Goal: Browse casually

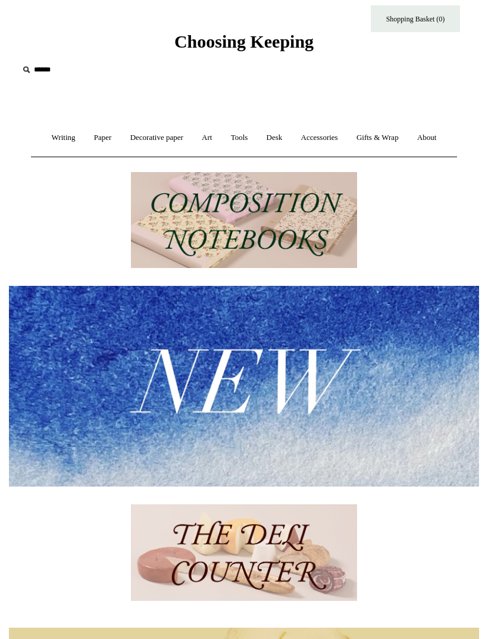
scroll to position [22, 0]
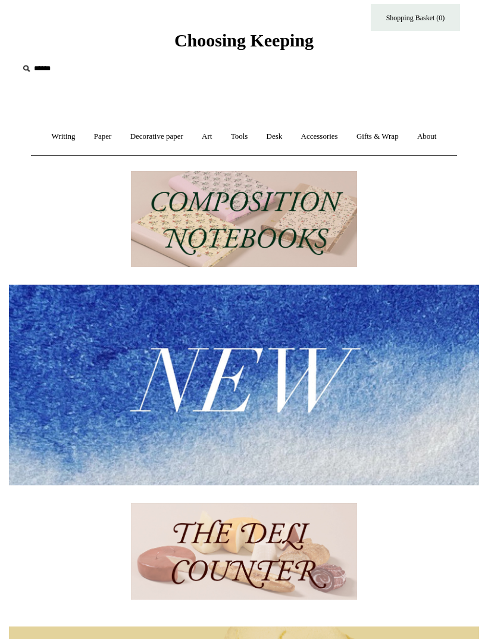
click at [330, 227] on img at bounding box center [244, 219] width 226 height 96
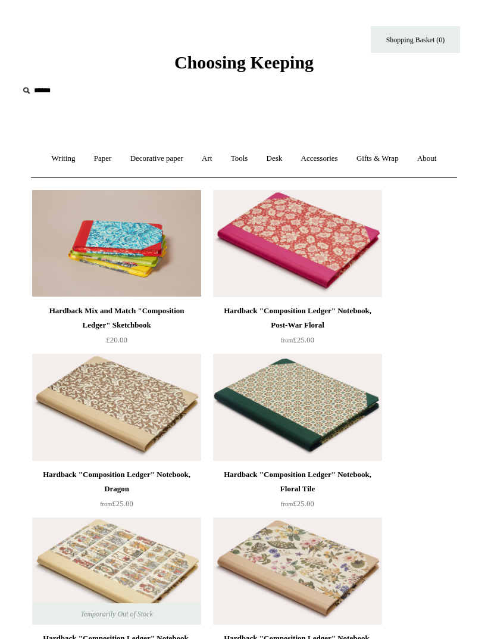
click at [63, 158] on link "Writing +" at bounding box center [63, 159] width 40 height 32
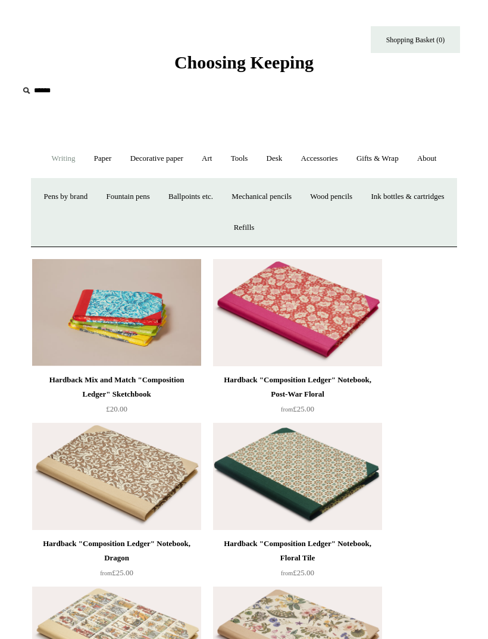
click at [142, 157] on link "Decorative paper +" at bounding box center [157, 159] width 70 height 32
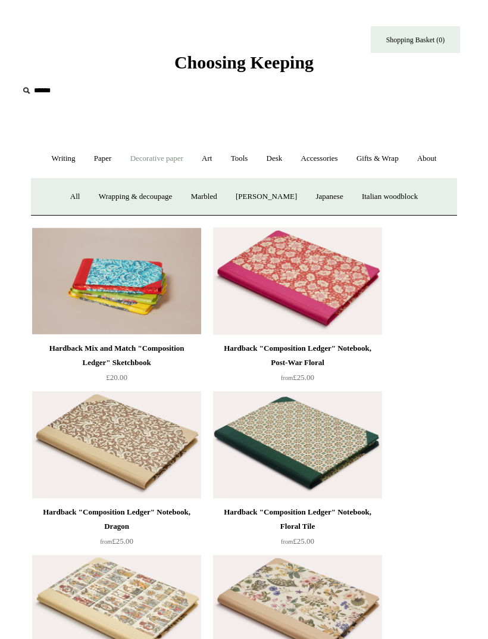
click at [98, 152] on link "Paper +" at bounding box center [103, 159] width 35 height 32
click at [72, 198] on link "Notebooks +" at bounding box center [87, 197] width 50 height 32
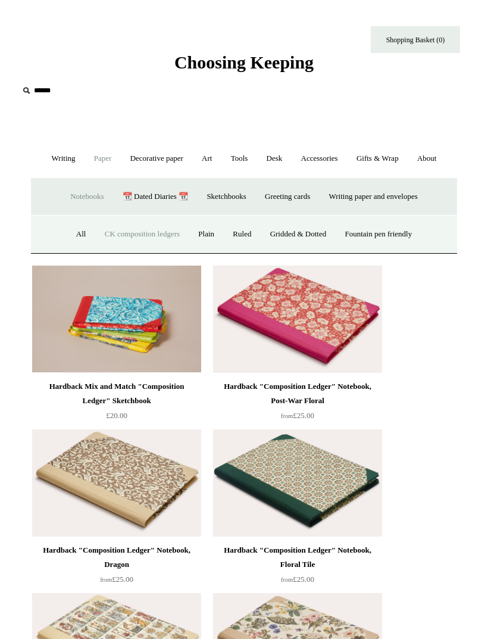
click at [75, 230] on link "All" at bounding box center [81, 235] width 27 height 32
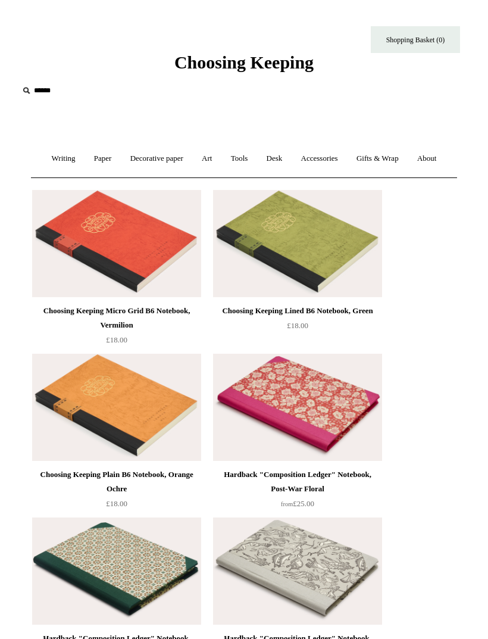
click at [176, 154] on link "Decorative paper +" at bounding box center [157, 159] width 70 height 32
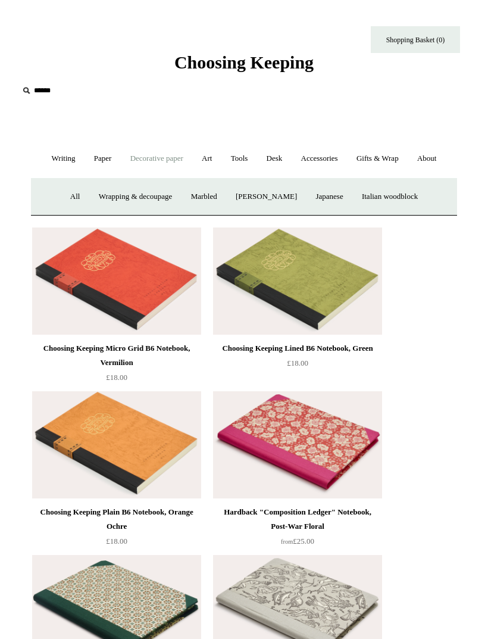
click at [146, 192] on link "Wrapping & decoupage" at bounding box center [136, 197] width 91 height 32
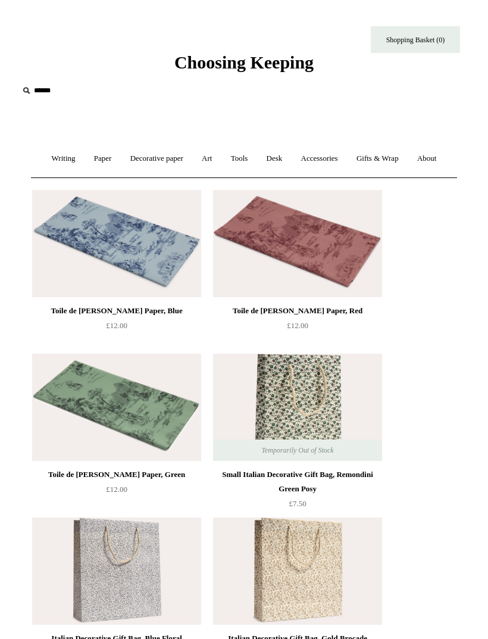
click at [168, 151] on link "Decorative paper +" at bounding box center [157, 159] width 70 height 32
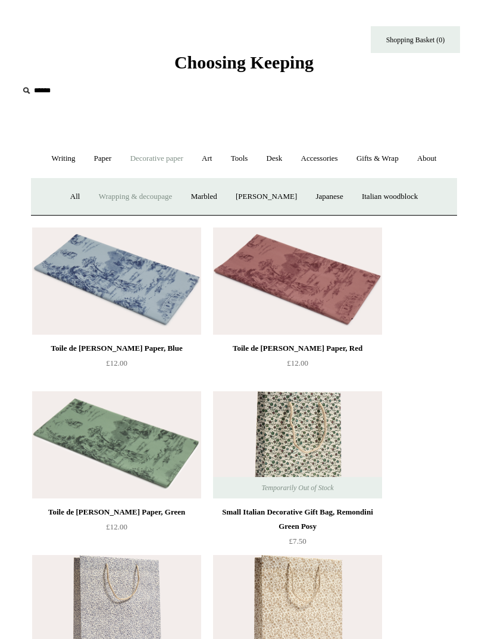
click at [69, 199] on link "All" at bounding box center [75, 197] width 27 height 32
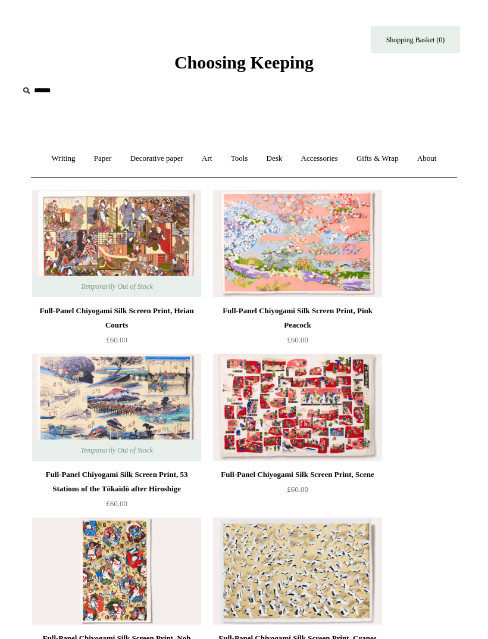
click at [207, 166] on link "Art +" at bounding box center [207, 159] width 27 height 32
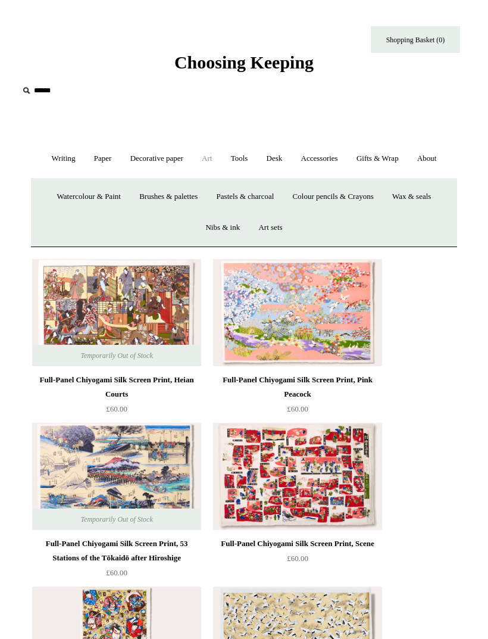
click at [266, 166] on link "Desk +" at bounding box center [274, 159] width 33 height 32
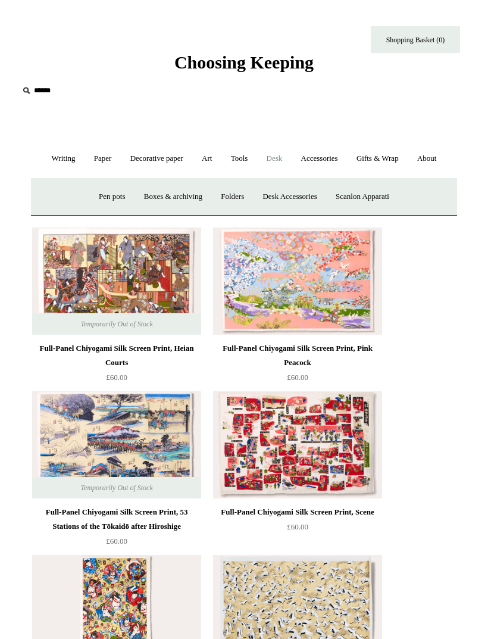
click at [239, 159] on link "Tools +" at bounding box center [240, 159] width 34 height 32
click at [92, 169] on link "Paper +" at bounding box center [103, 159] width 35 height 32
click at [67, 157] on link "Writing +" at bounding box center [63, 159] width 40 height 32
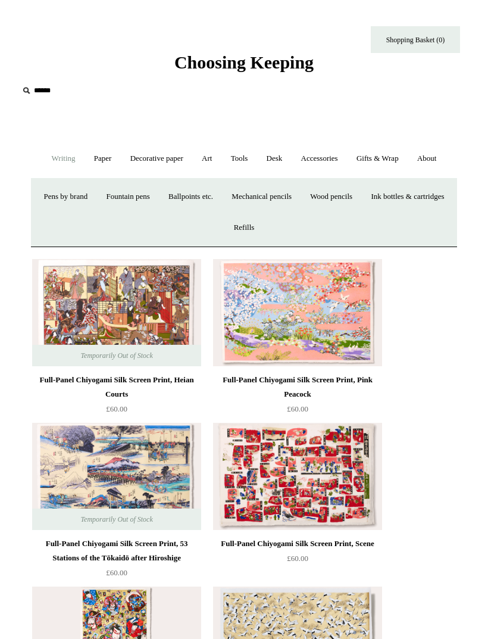
click at [96, 199] on link "Pens by brand +" at bounding box center [66, 197] width 61 height 32
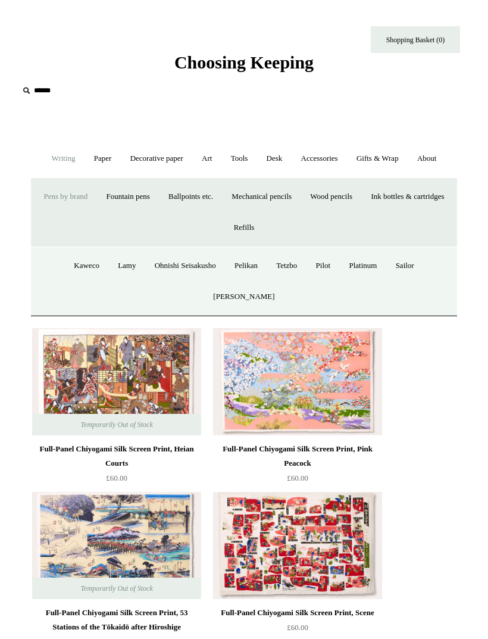
click at [158, 192] on link "Fountain pens +" at bounding box center [128, 197] width 60 height 32
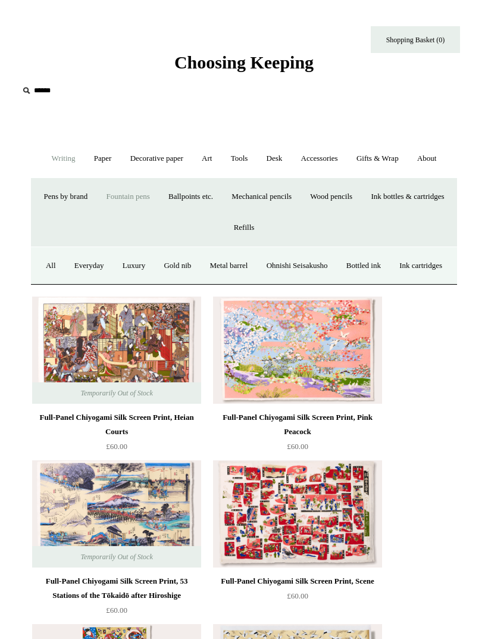
click at [221, 195] on link "Ballpoints etc. +" at bounding box center [190, 197] width 61 height 32
click at [113, 265] on link "All" at bounding box center [111, 266] width 27 height 32
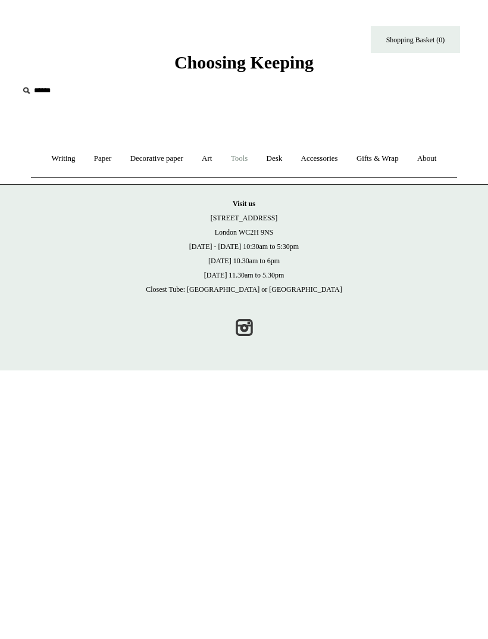
click at [244, 162] on link "Tools +" at bounding box center [240, 159] width 34 height 32
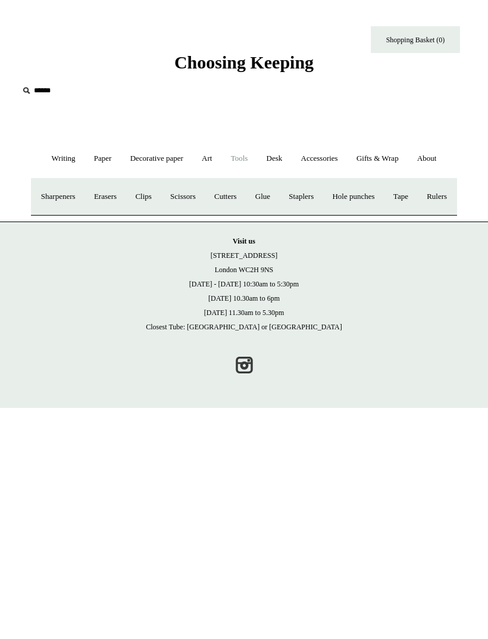
click at [242, 153] on link "Tools -" at bounding box center [240, 159] width 34 height 32
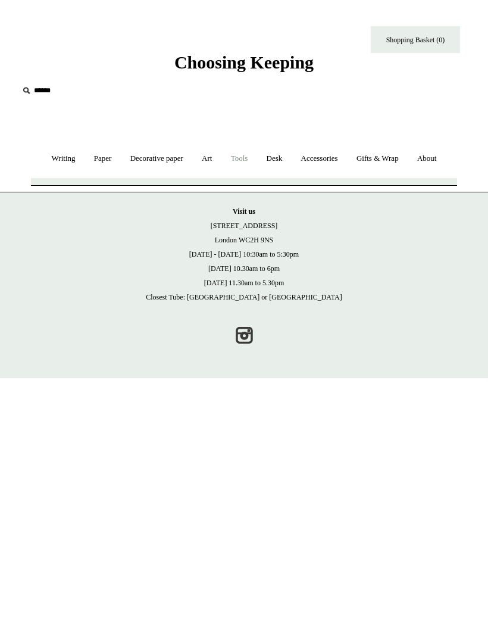
click at [236, 161] on link "Tools +" at bounding box center [240, 159] width 34 height 32
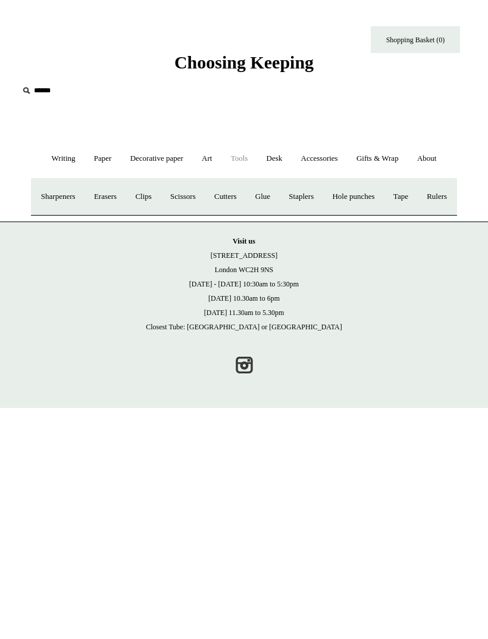
click at [83, 193] on link "Sharpeners" at bounding box center [58, 197] width 51 height 32
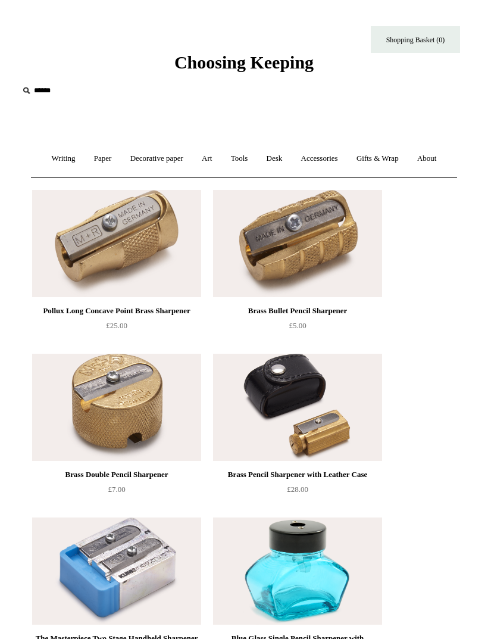
click at [243, 159] on link "Tools +" at bounding box center [240, 159] width 34 height 32
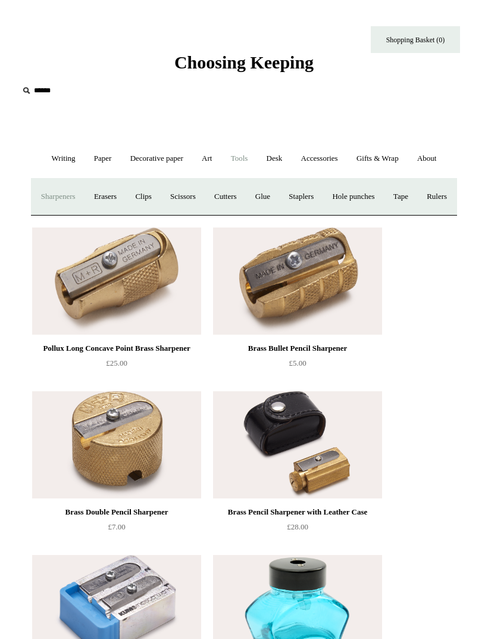
click at [125, 193] on link "Erasers" at bounding box center [105, 197] width 39 height 32
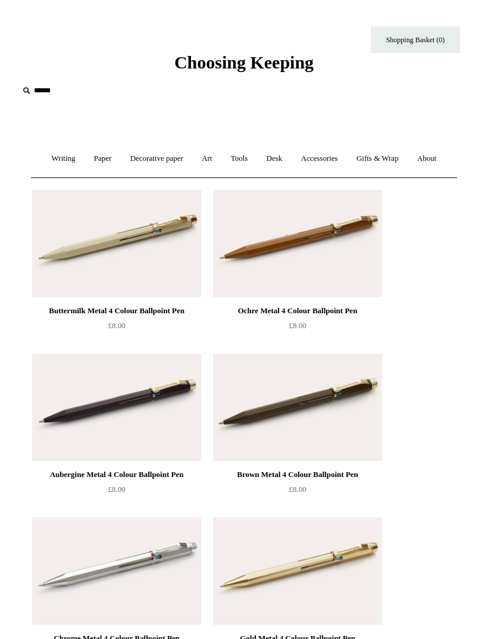
click at [105, 158] on link "Paper +" at bounding box center [103, 159] width 35 height 32
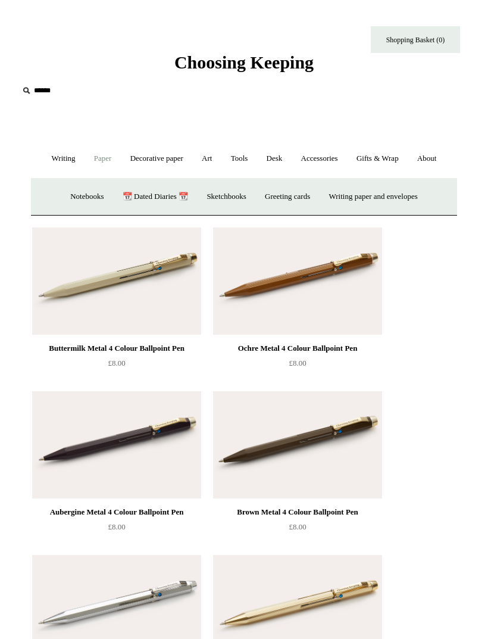
click at [196, 157] on link "Art +" at bounding box center [207, 159] width 27 height 32
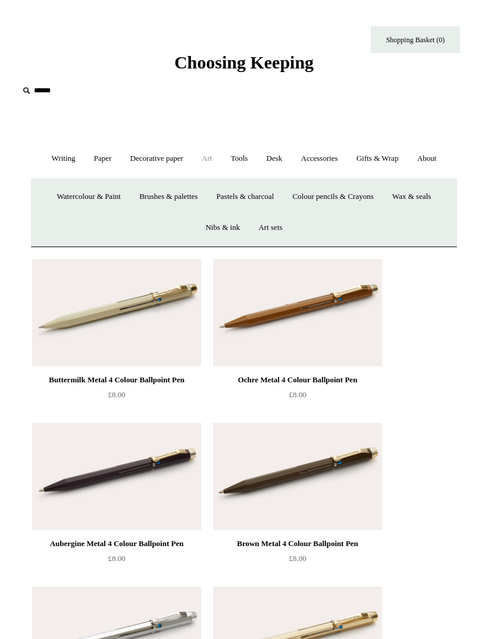
click at [51, 163] on link "Writing +" at bounding box center [63, 159] width 40 height 32
click at [300, 191] on link "Mechanical pencils +" at bounding box center [261, 197] width 77 height 32
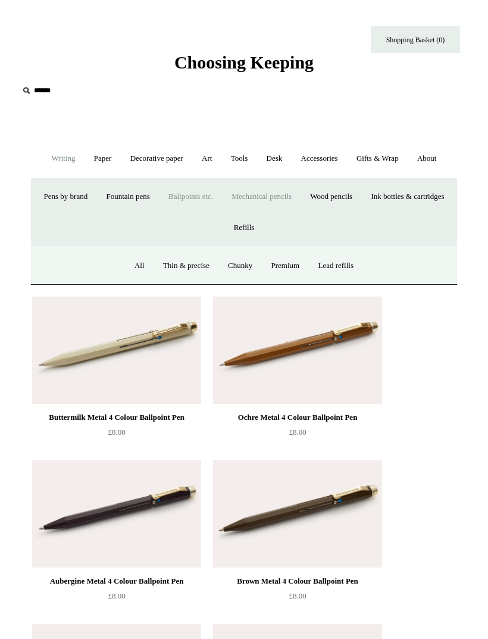
click at [139, 268] on link "All" at bounding box center [139, 266] width 27 height 32
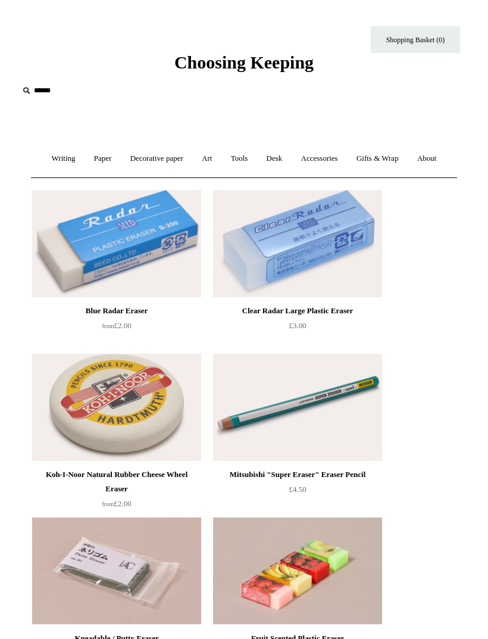
click at [240, 161] on link "Tools +" at bounding box center [240, 159] width 34 height 32
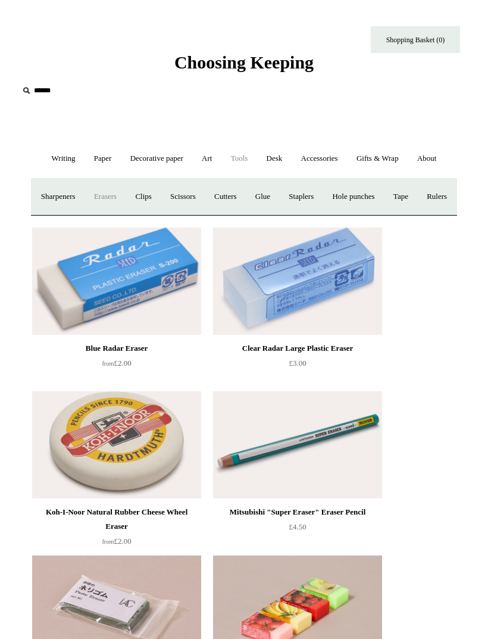
click at [160, 195] on link "Clips +" at bounding box center [143, 197] width 33 height 32
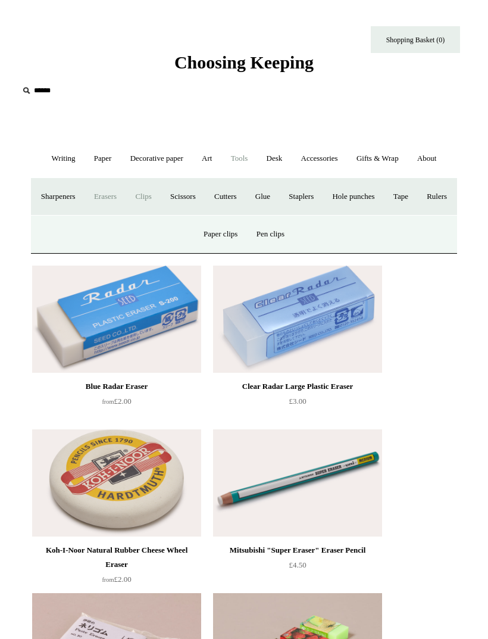
click at [419, 213] on link "Rulers" at bounding box center [437, 197] width 37 height 32
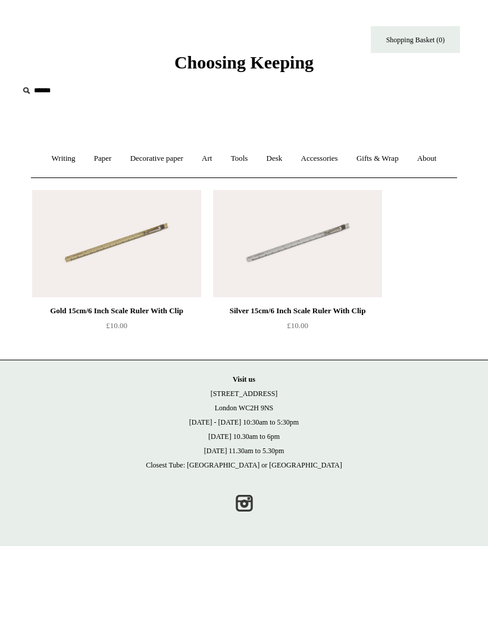
click at [238, 161] on link "Tools +" at bounding box center [240, 159] width 34 height 32
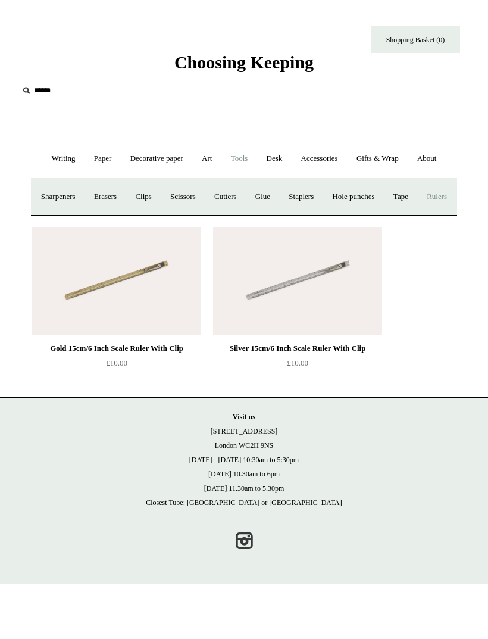
click at [158, 198] on link "Clips +" at bounding box center [143, 197] width 33 height 32
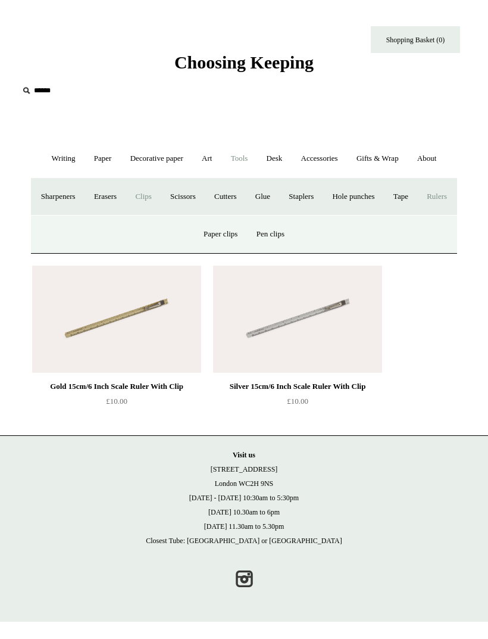
click at [216, 250] on link "Paper clips" at bounding box center [220, 235] width 51 height 32
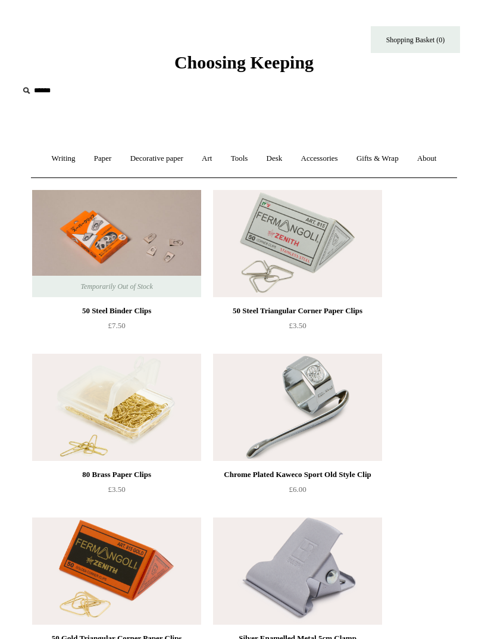
click at [251, 151] on link "Tools +" at bounding box center [240, 159] width 34 height 32
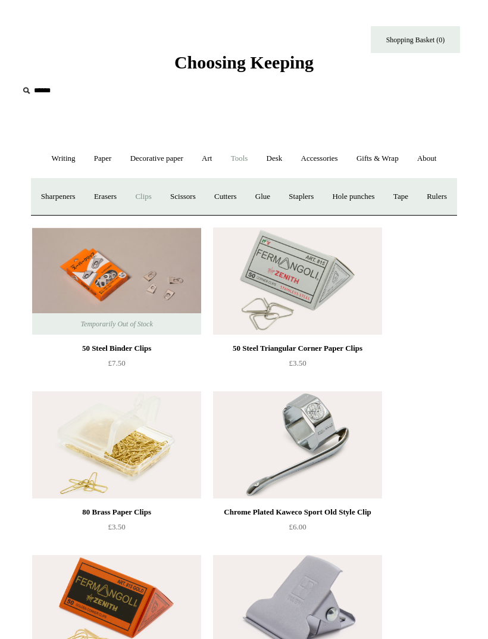
click at [204, 195] on link "Scissors" at bounding box center [183, 197] width 42 height 32
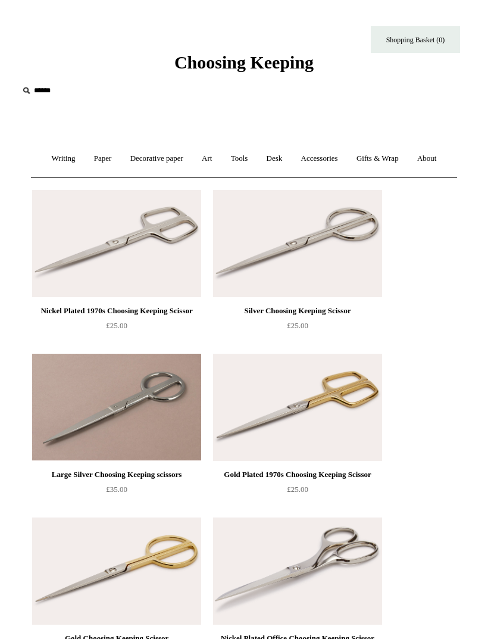
click at [281, 165] on link "Desk +" at bounding box center [274, 159] width 33 height 32
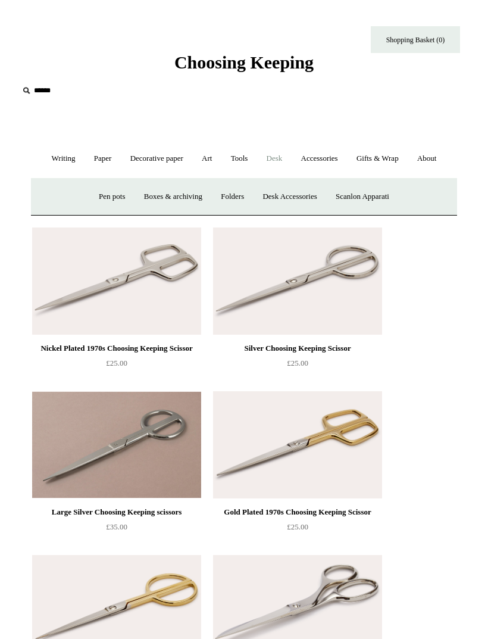
click at [120, 190] on link "Pen pots" at bounding box center [112, 197] width 43 height 32
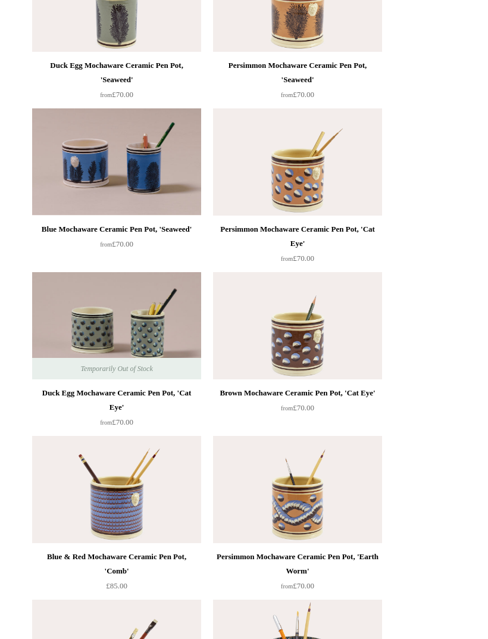
scroll to position [1010, 0]
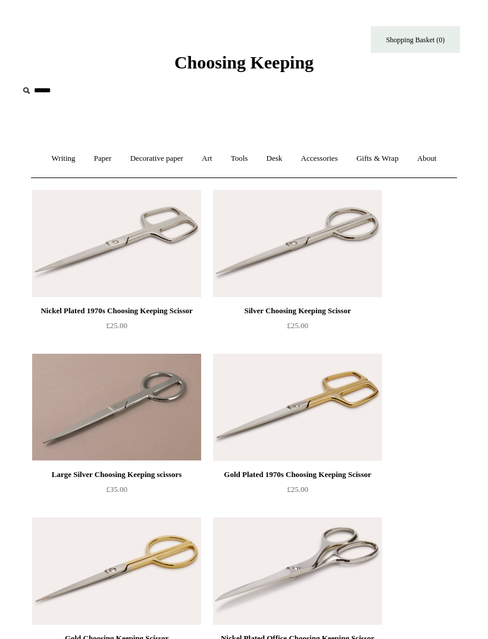
click at [344, 163] on link "Accessories +" at bounding box center [320, 159] width 54 height 32
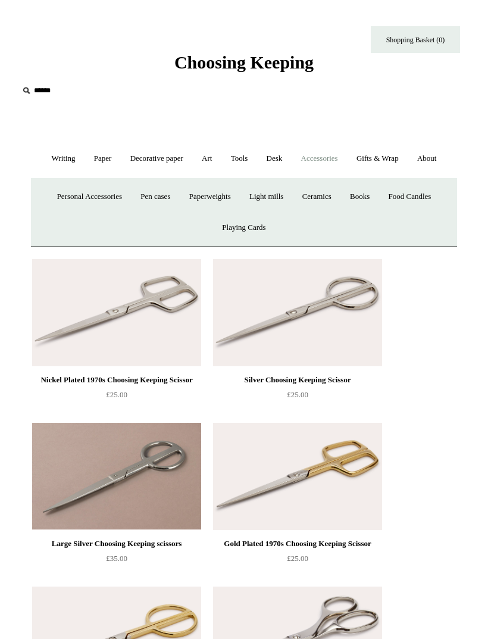
click at [99, 191] on link "Personal Accessories +" at bounding box center [90, 197] width 82 height 32
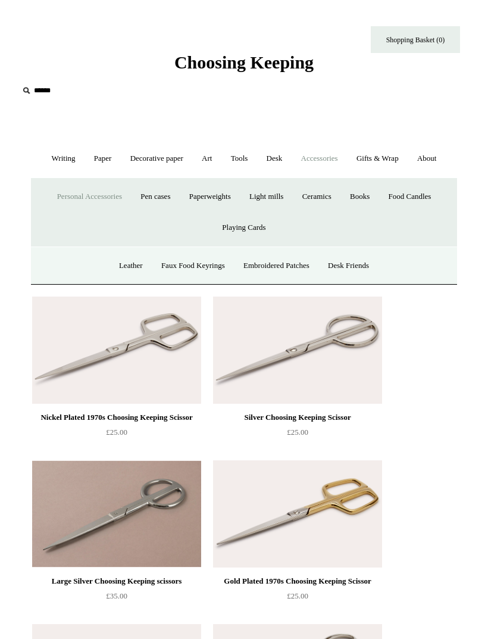
click at [299, 273] on link "Embroidered Patches" at bounding box center [276, 266] width 83 height 32
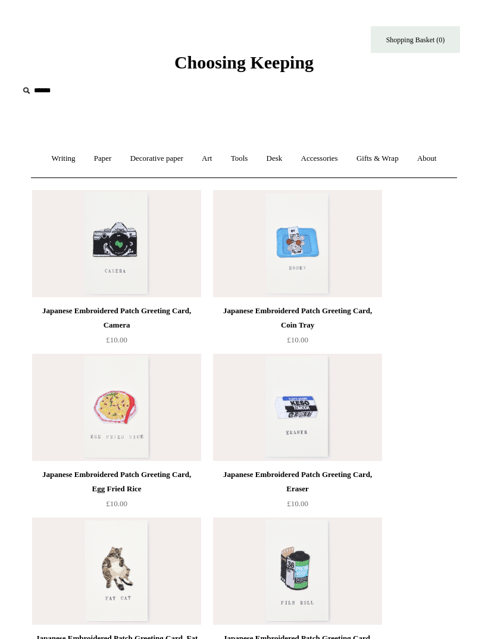
click at [338, 160] on link "Accessories +" at bounding box center [320, 159] width 54 height 32
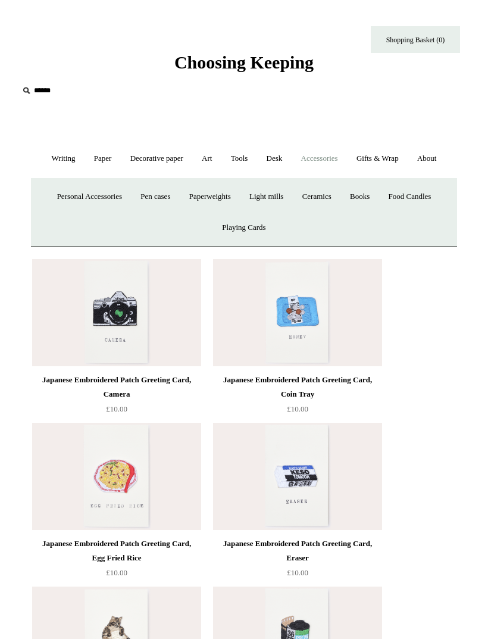
click at [325, 190] on link "Ceramics +" at bounding box center [317, 197] width 46 height 32
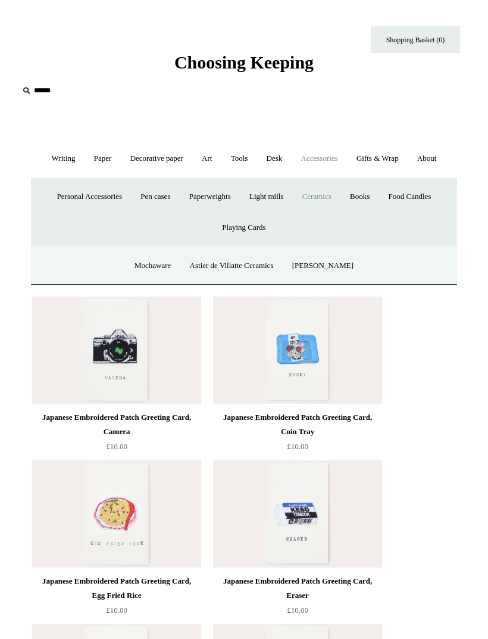
click at [160, 269] on link "Mochaware" at bounding box center [152, 266] width 53 height 32
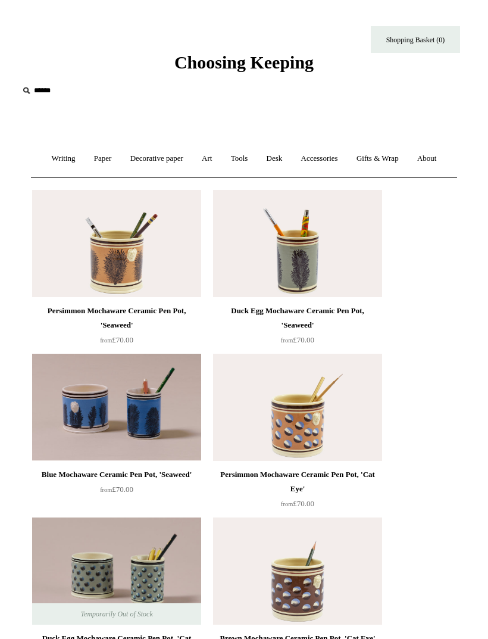
click at [383, 161] on link "Gifts & Wrap +" at bounding box center [377, 159] width 59 height 32
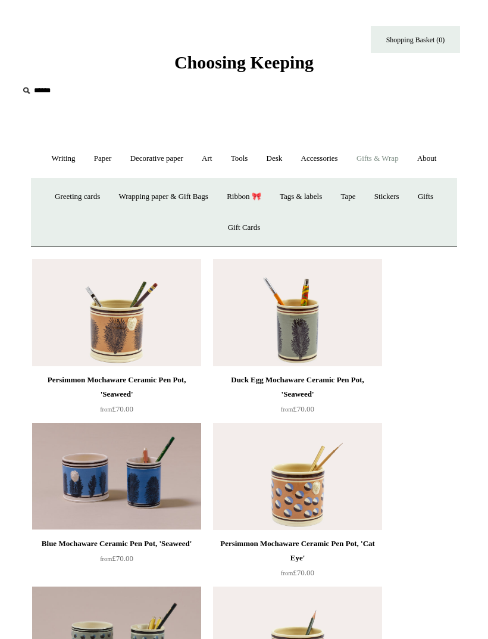
click at [135, 194] on link "Wrapping paper & Gift Bags" at bounding box center [163, 197] width 106 height 32
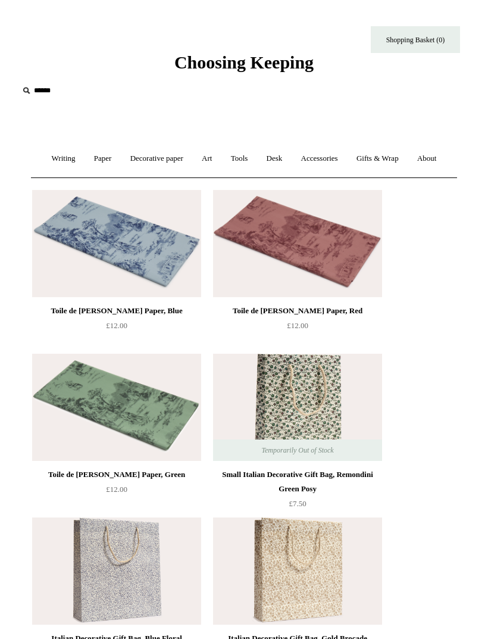
click at [394, 160] on link "Gifts & Wrap +" at bounding box center [377, 159] width 59 height 32
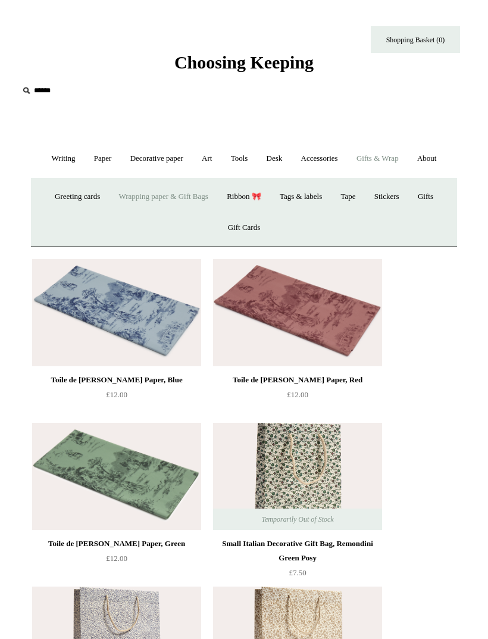
click at [254, 199] on link "Ribbon 🎀" at bounding box center [244, 197] width 51 height 32
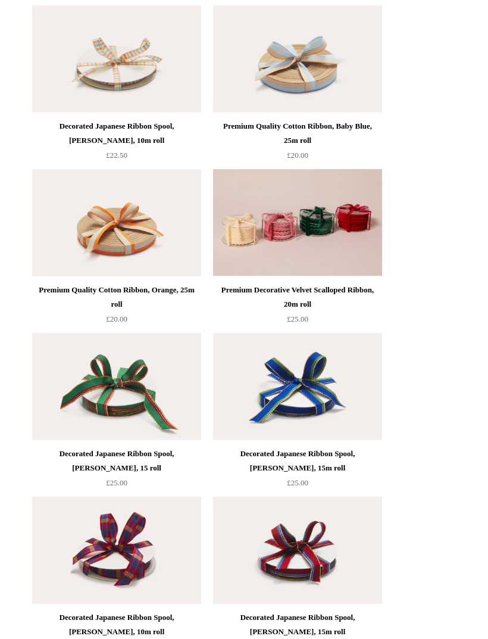
scroll to position [676, 0]
